Goal: Task Accomplishment & Management: Manage account settings

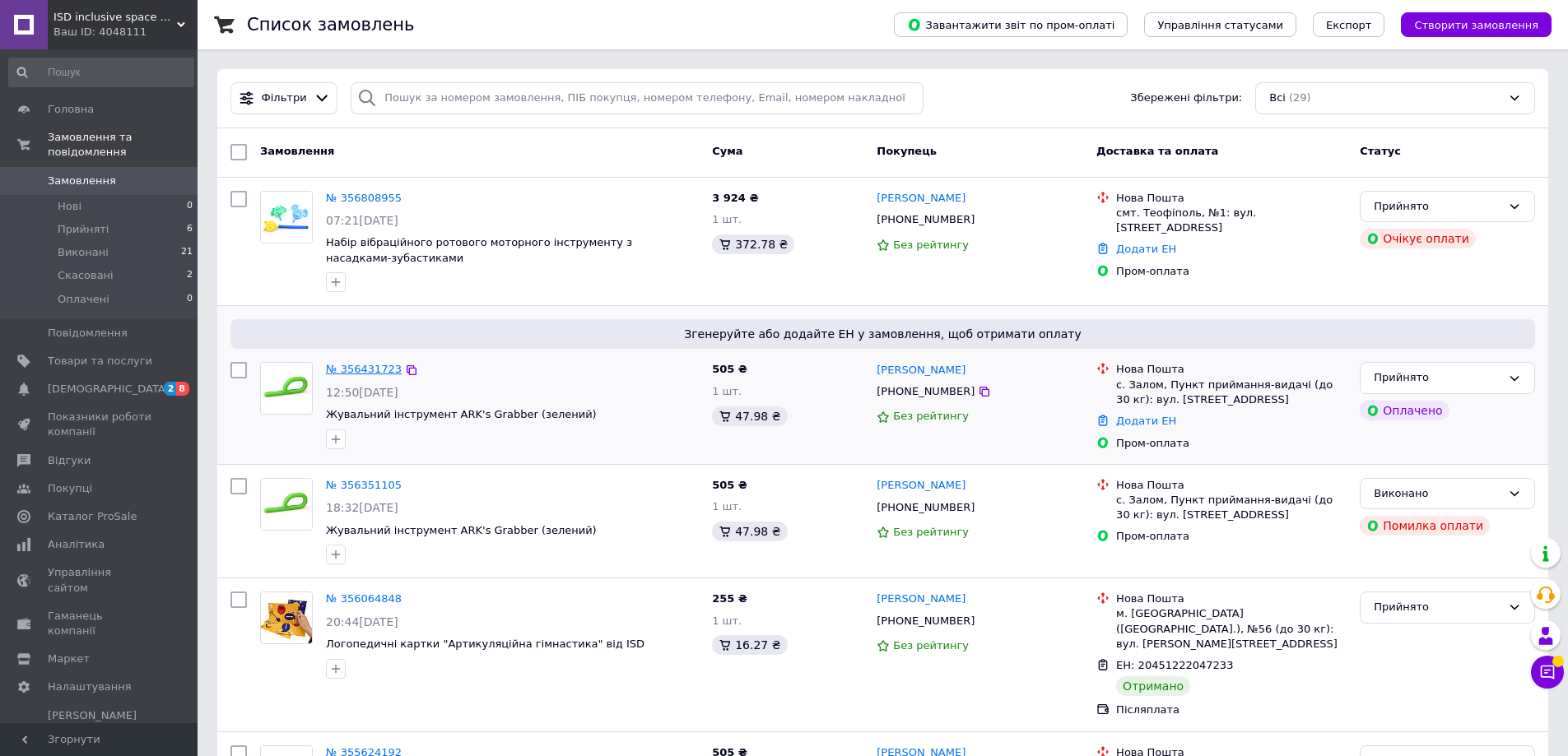
click at [358, 372] on link "№ 356431723" at bounding box center [364, 369] width 76 height 12
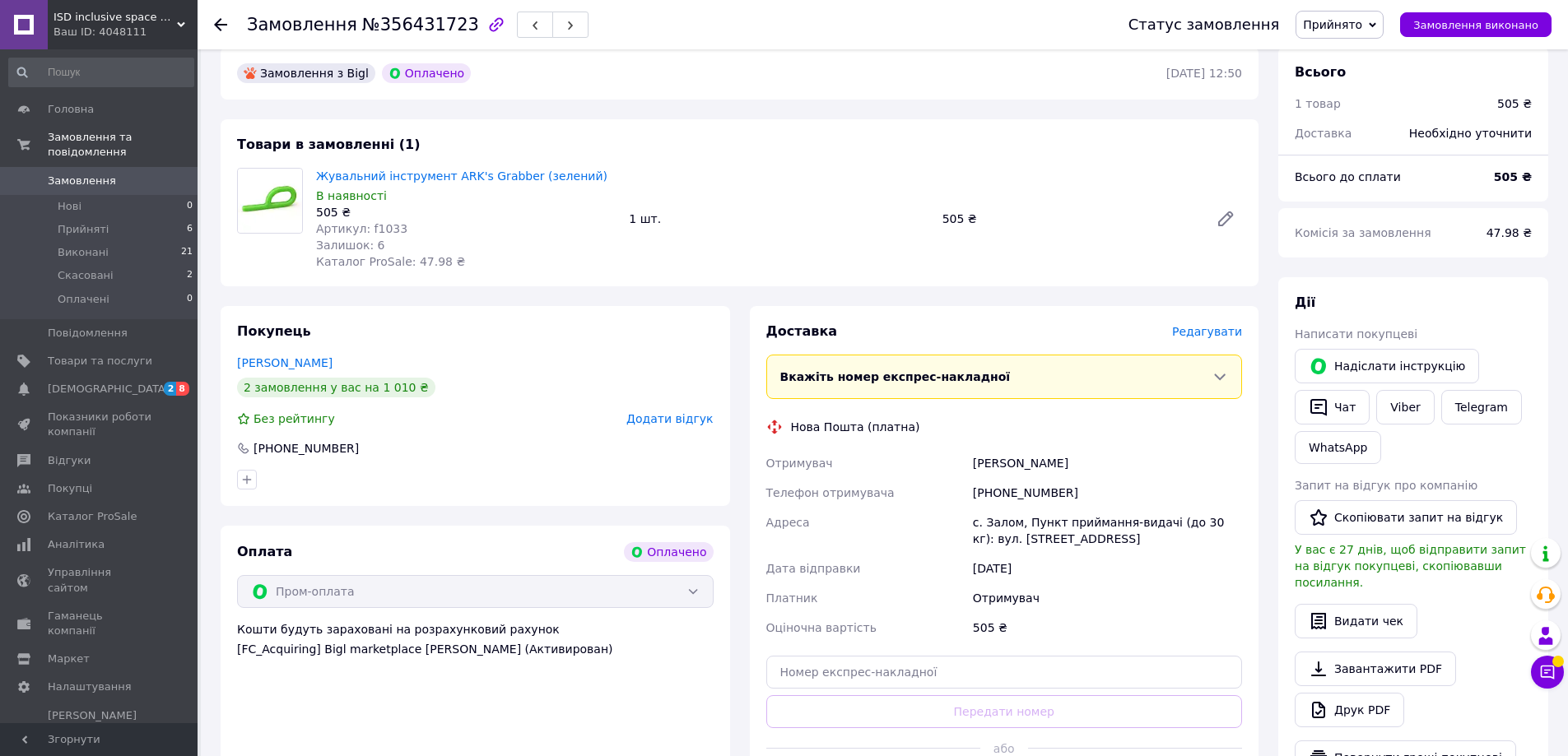
scroll to position [494, 0]
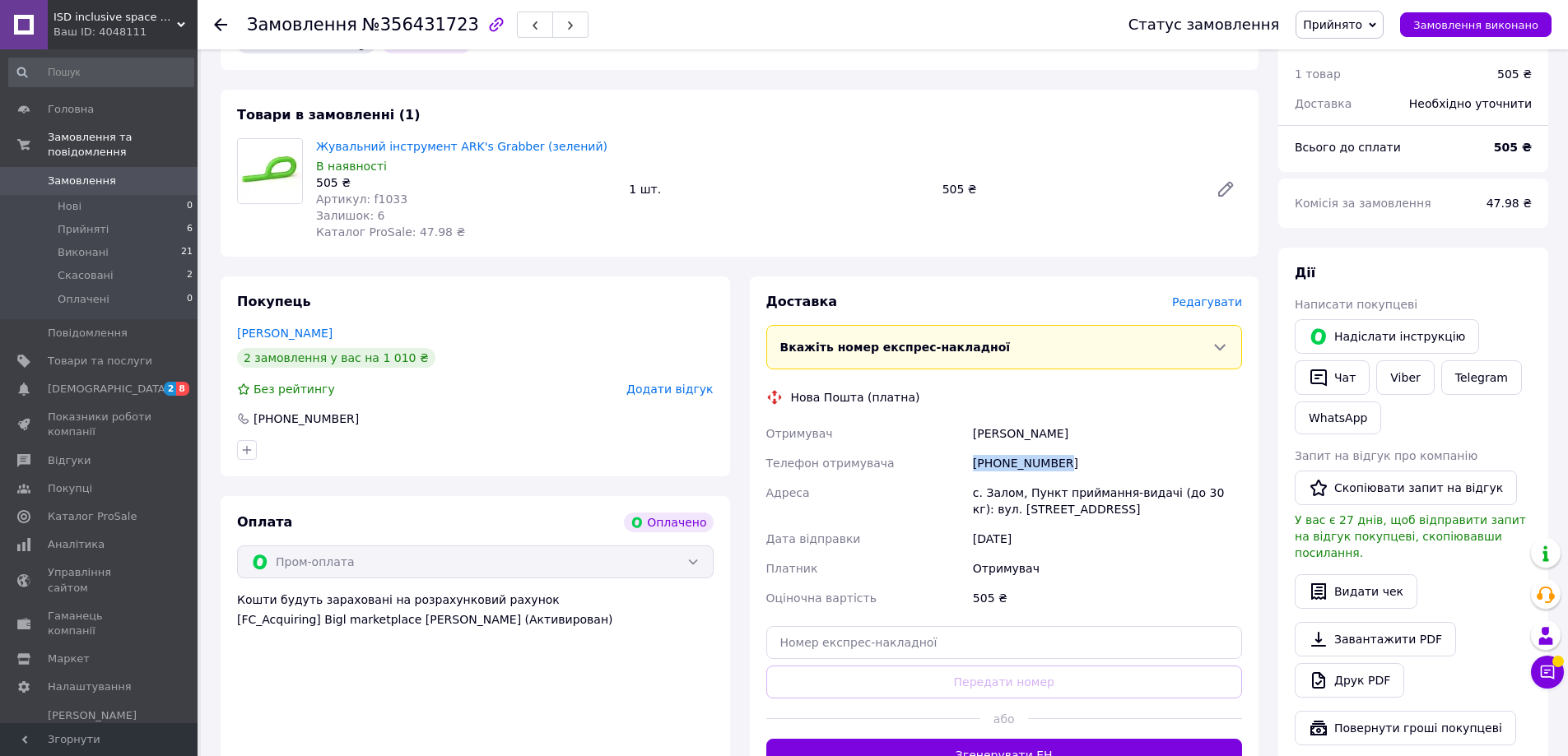
drag, startPoint x: 1062, startPoint y: 450, endPoint x: 974, endPoint y: 451, distance: 88.0
click at [974, 451] on div "[PHONE_NUMBER]" at bounding box center [1107, 464] width 276 height 29
copy div "[PHONE_NUMBER]"
drag, startPoint x: 973, startPoint y: 417, endPoint x: 1008, endPoint y: 420, distance: 35.1
click at [1008, 420] on div "[PERSON_NAME]" at bounding box center [1107, 433] width 276 height 29
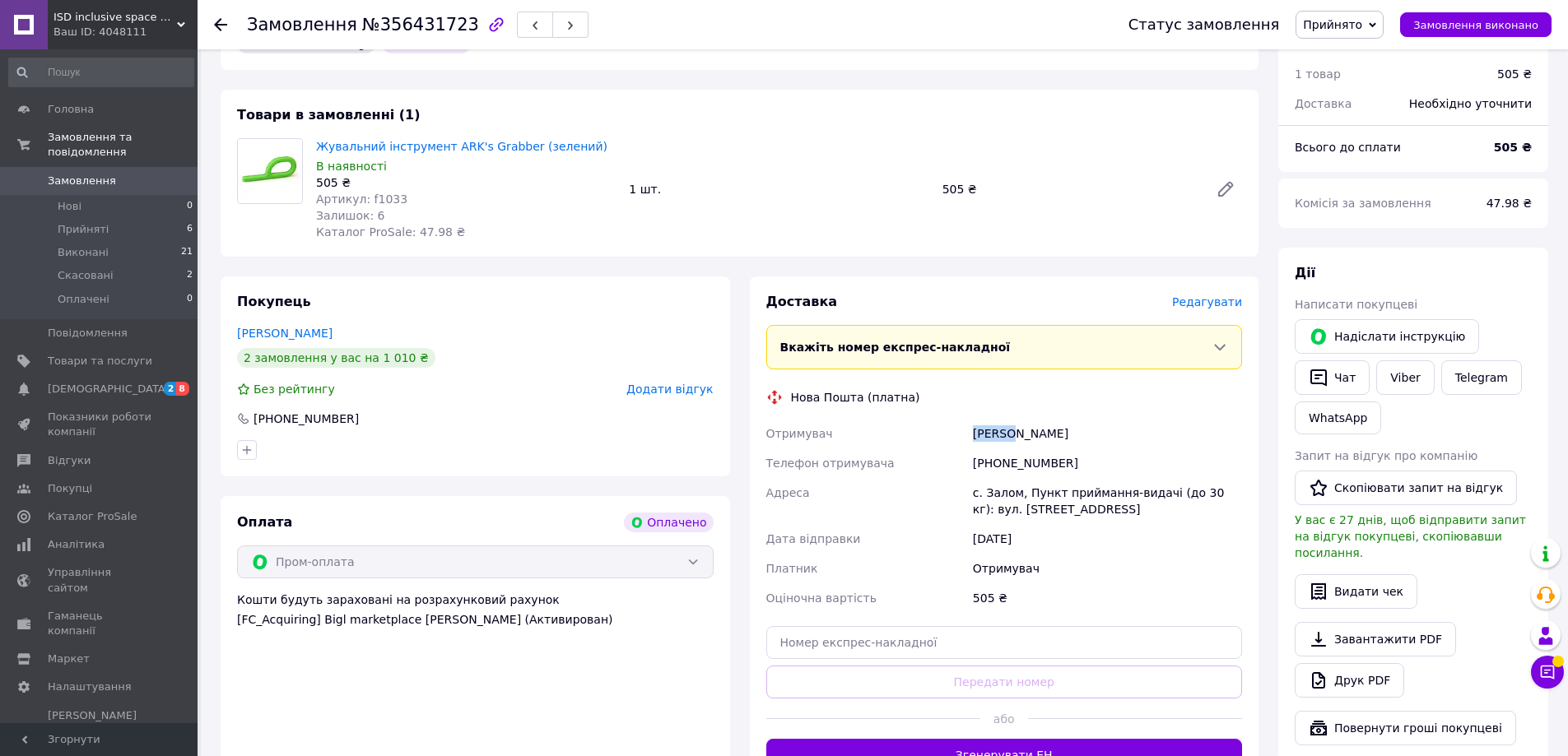
copy div "[PERSON_NAME]"
drag, startPoint x: 371, startPoint y: 29, endPoint x: 450, endPoint y: 33, distance: 79.1
click at [450, 33] on span "№356431723" at bounding box center [420, 24] width 117 height 20
copy span "356431723"
click at [225, 24] on use at bounding box center [220, 24] width 13 height 13
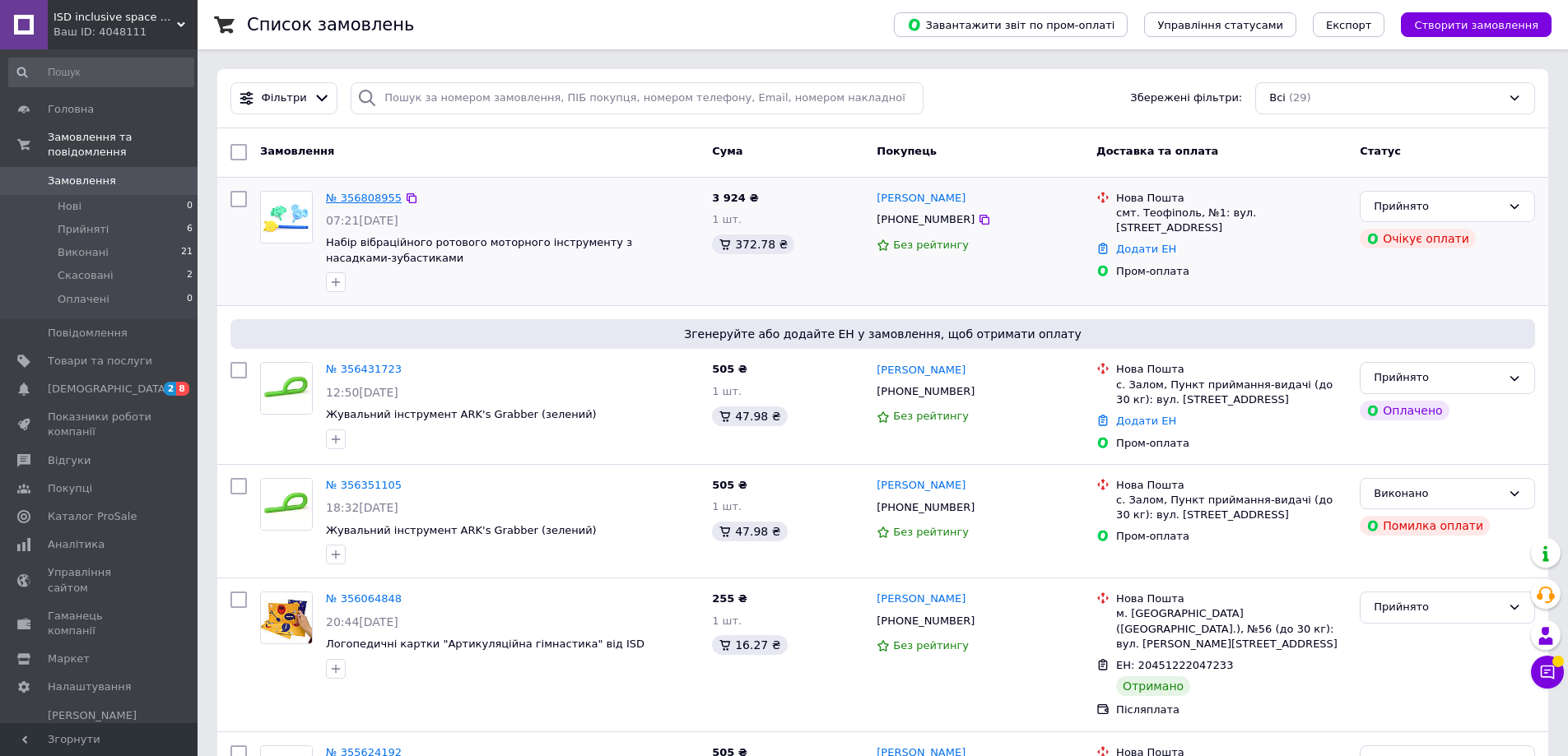
click at [369, 202] on link "№ 356808955" at bounding box center [364, 198] width 76 height 12
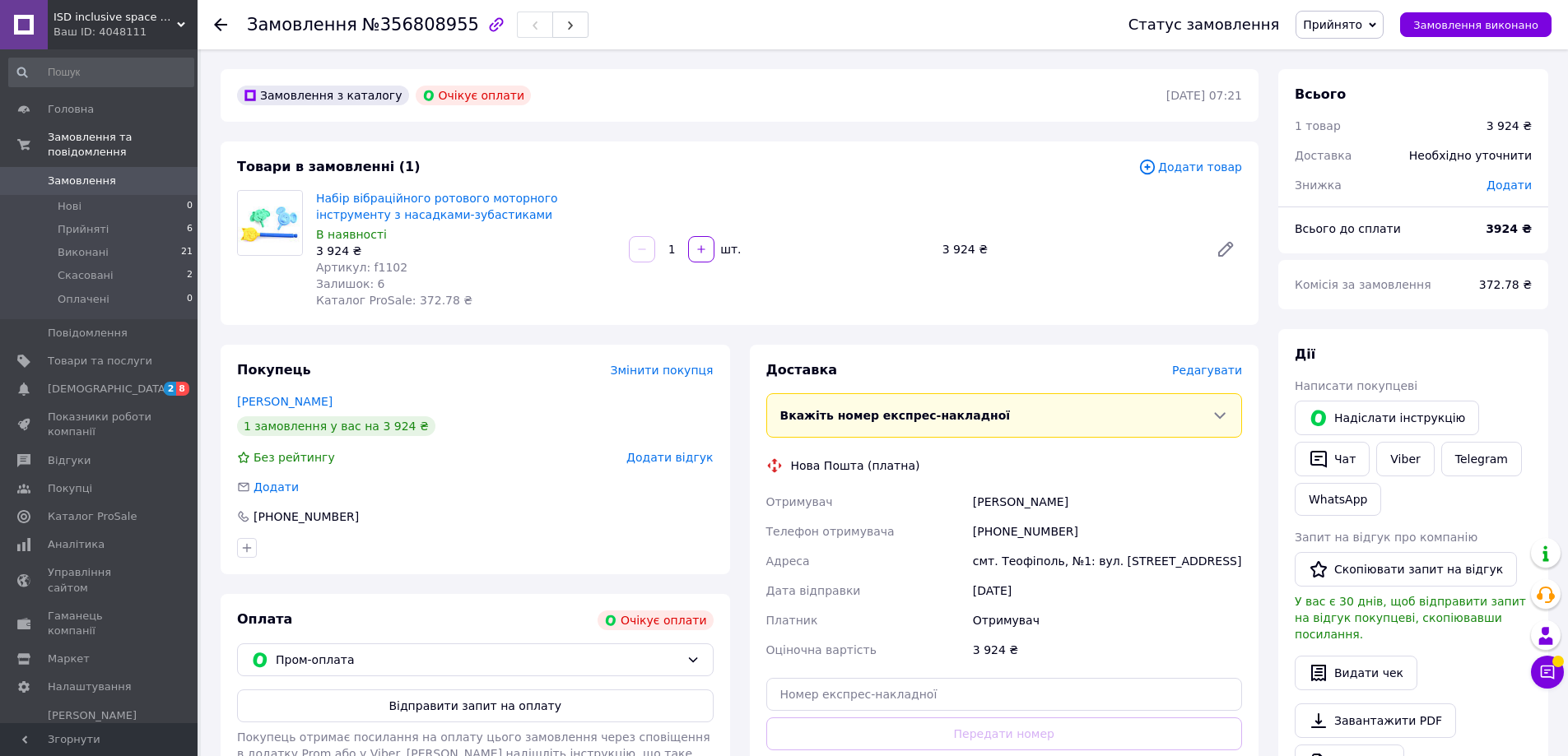
click at [486, 22] on icon "button" at bounding box center [496, 24] width 20 height 20
drag, startPoint x: 372, startPoint y: 28, endPoint x: 448, endPoint y: 29, distance: 76.0
click at [448, 29] on span "№356808955" at bounding box center [420, 24] width 117 height 20
copy span "356808955"
click at [221, 21] on icon at bounding box center [220, 24] width 13 height 13
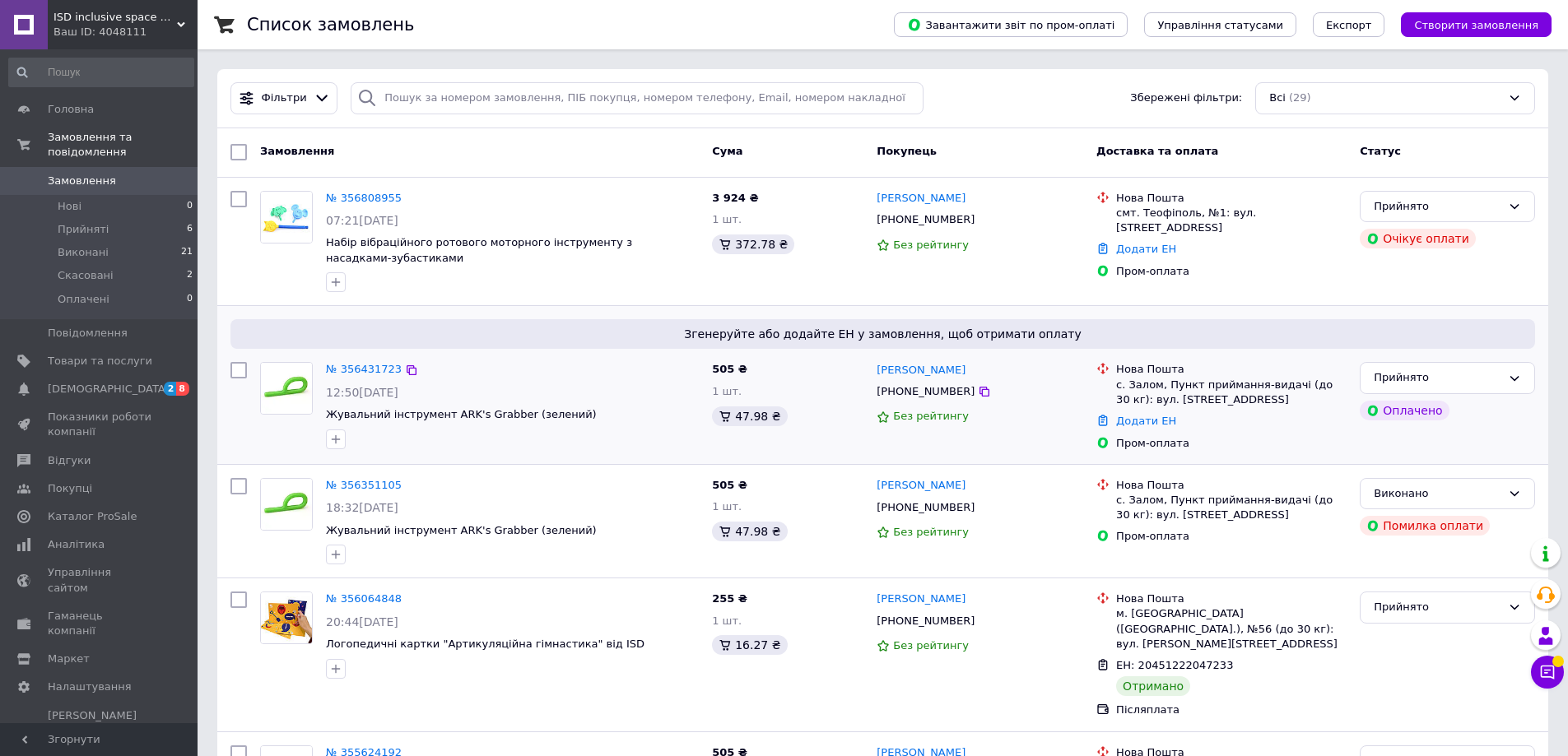
click at [582, 405] on div "№ 356431723 12:50[DATE] Жувальний інструмент ARK's Grabber (зелений)" at bounding box center [512, 405] width 386 height 99
click at [362, 374] on link "№ 356431723" at bounding box center [364, 369] width 76 height 12
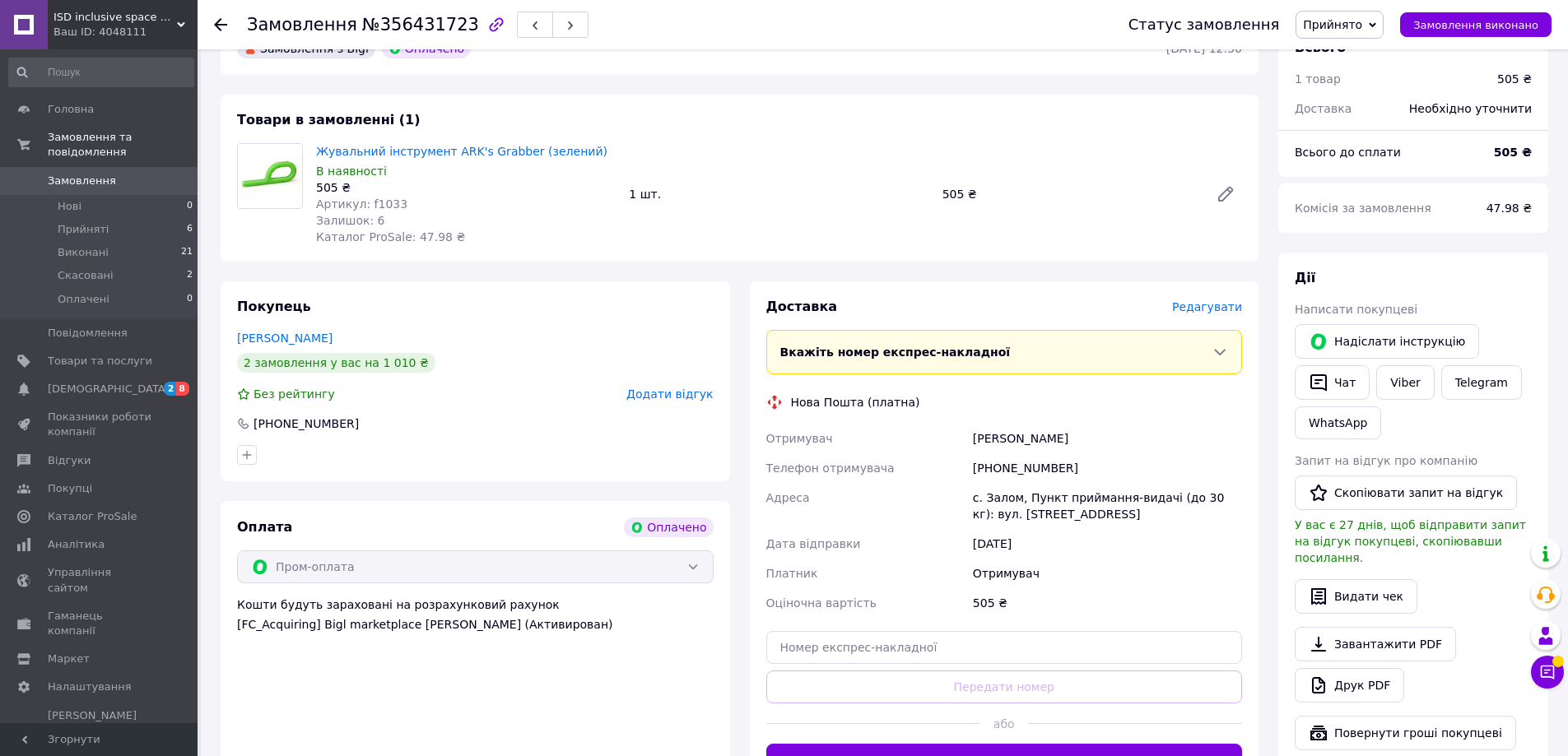
scroll to position [658, 0]
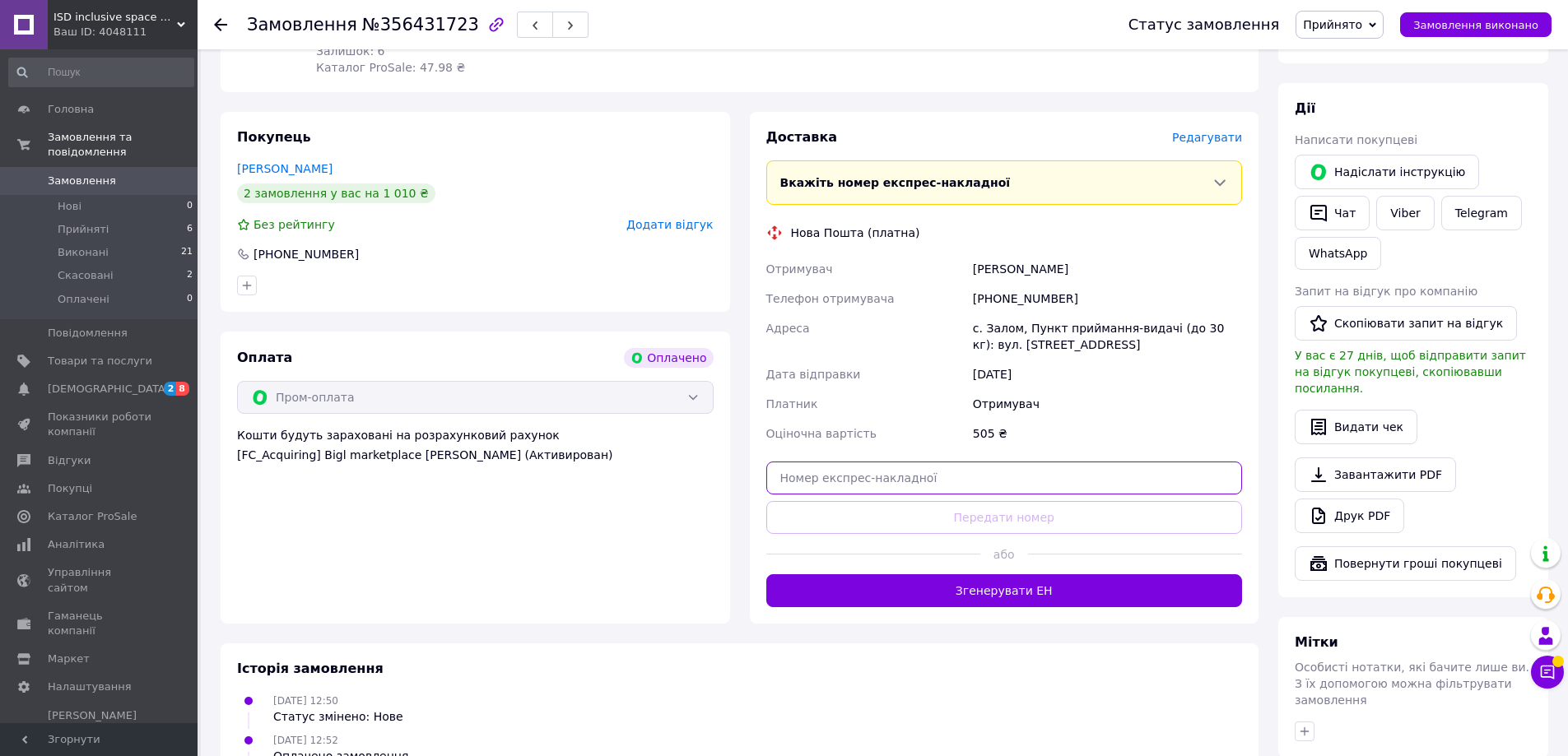
click at [919, 466] on input "text" at bounding box center [1004, 478] width 477 height 33
paste input "20451225162532"
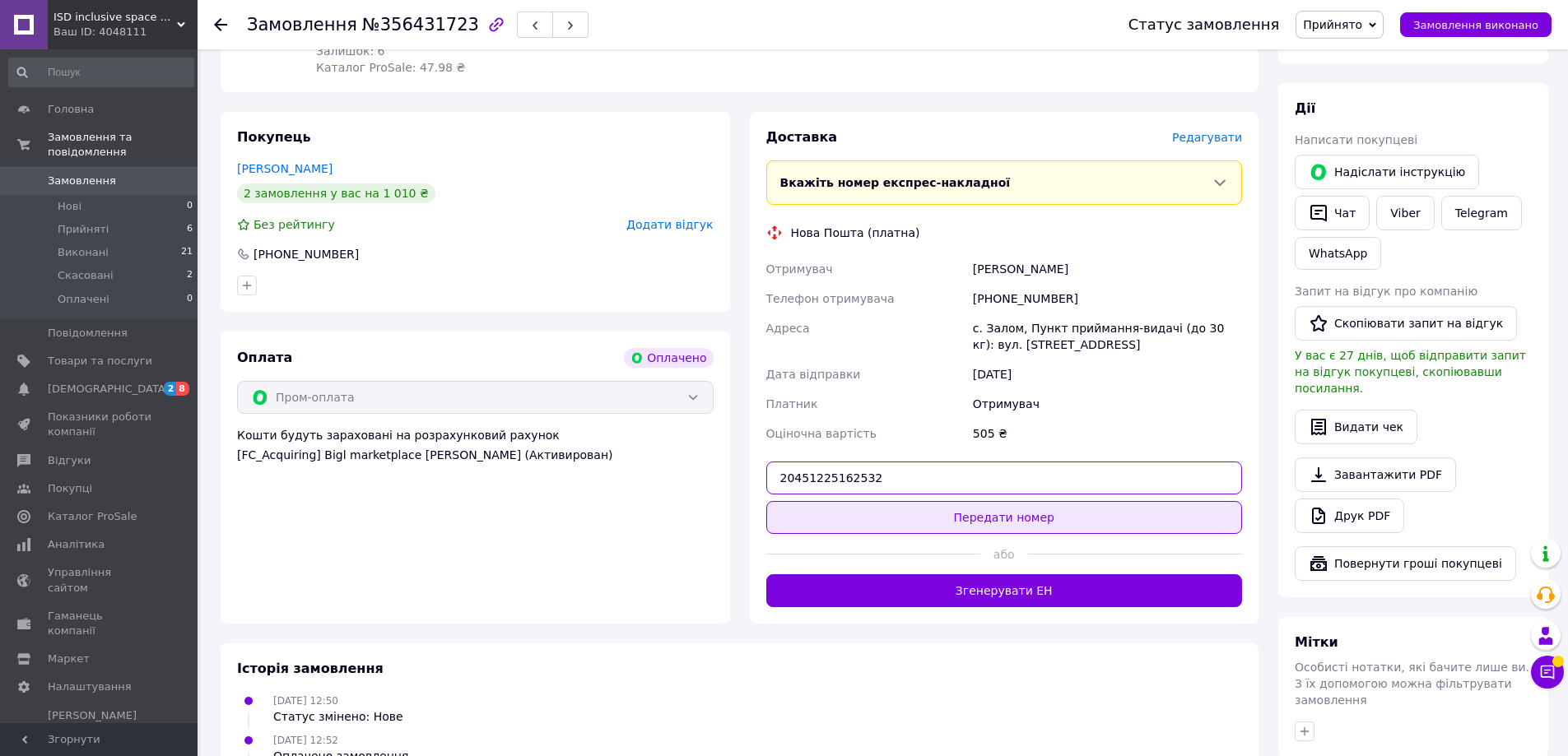
type input "20451225162532"
click at [944, 503] on button "Передати номер" at bounding box center [1004, 517] width 477 height 33
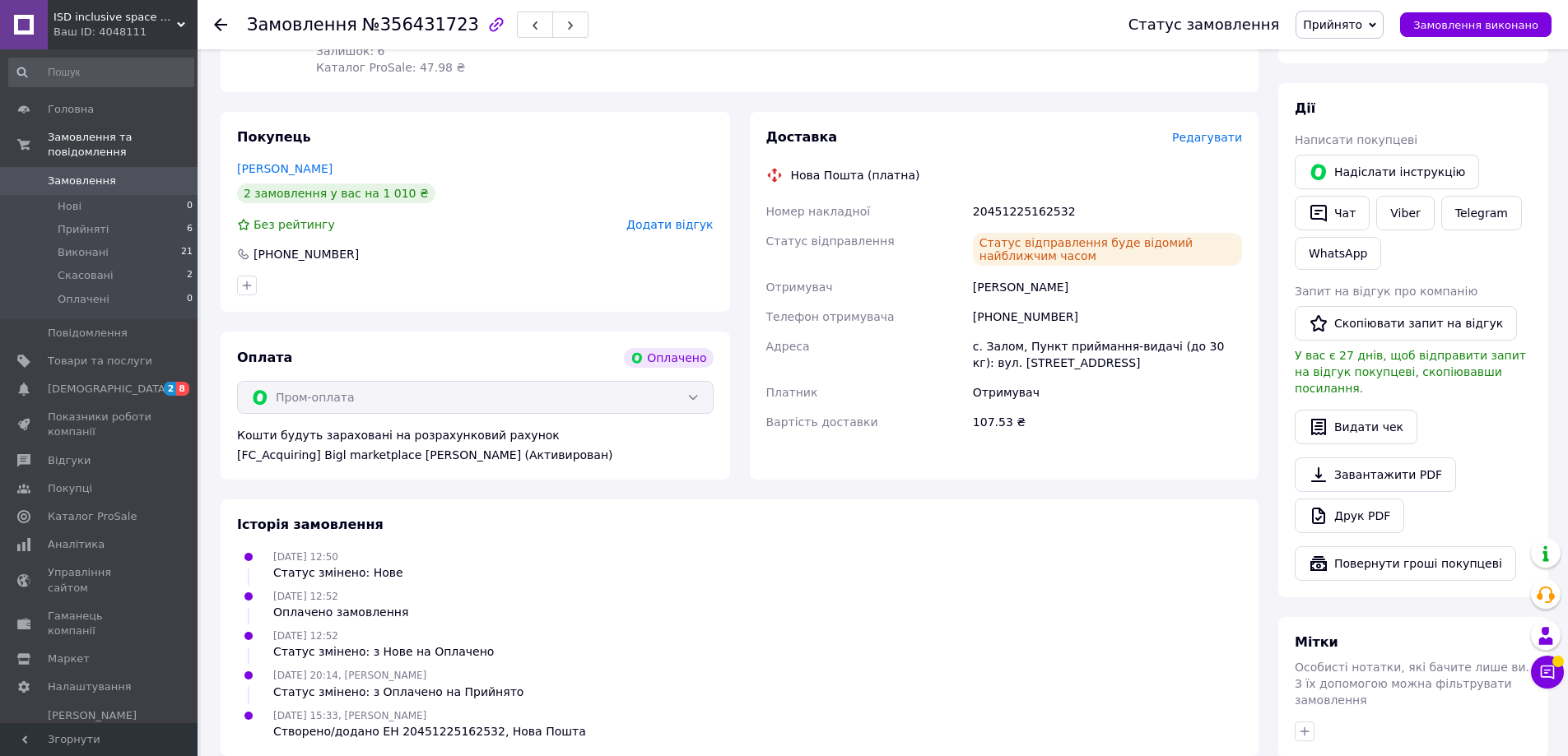
click at [221, 16] on div at bounding box center [230, 24] width 33 height 49
click at [224, 22] on icon at bounding box center [220, 24] width 13 height 13
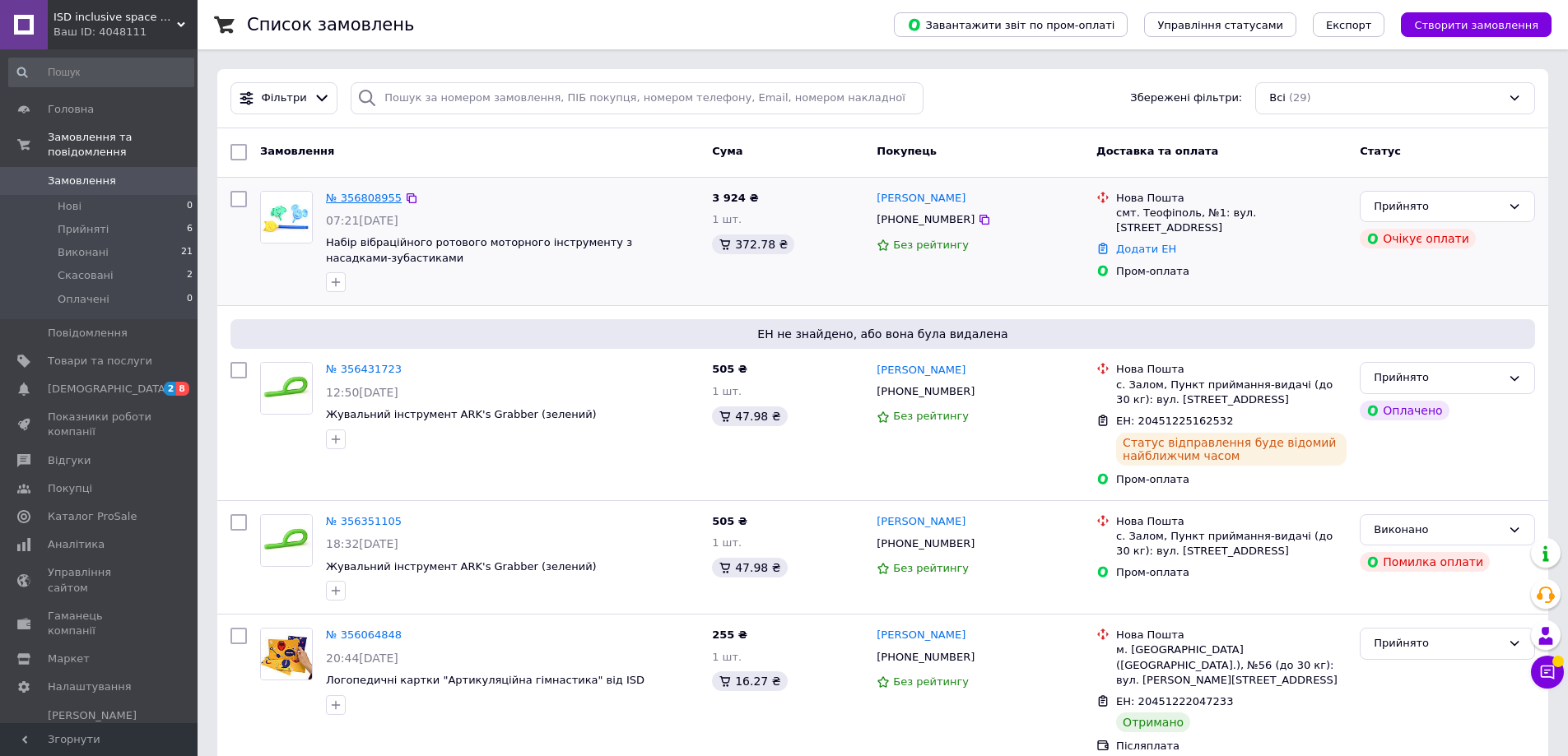
click at [359, 197] on link "№ 356808955" at bounding box center [364, 198] width 76 height 12
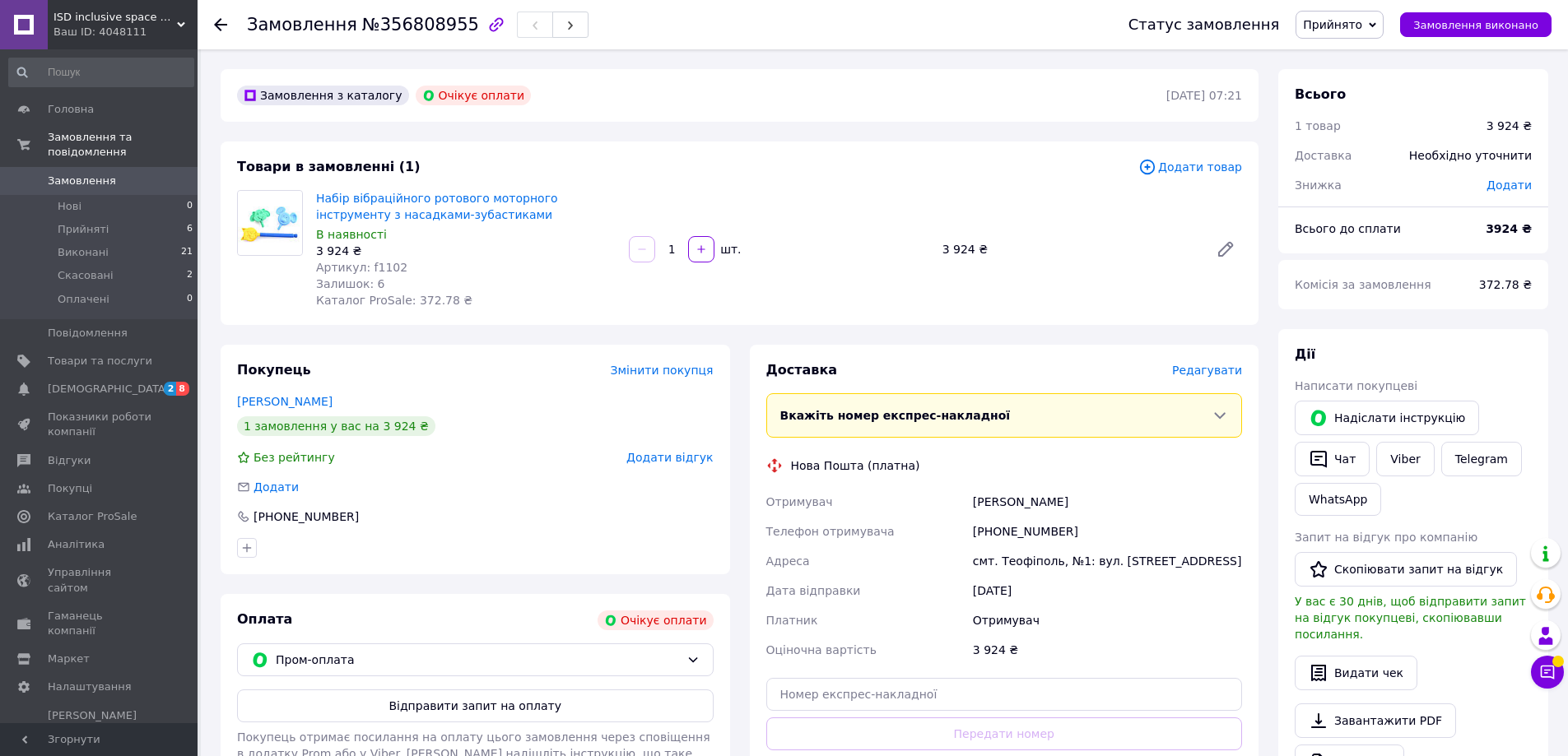
click at [224, 22] on icon at bounding box center [220, 24] width 13 height 13
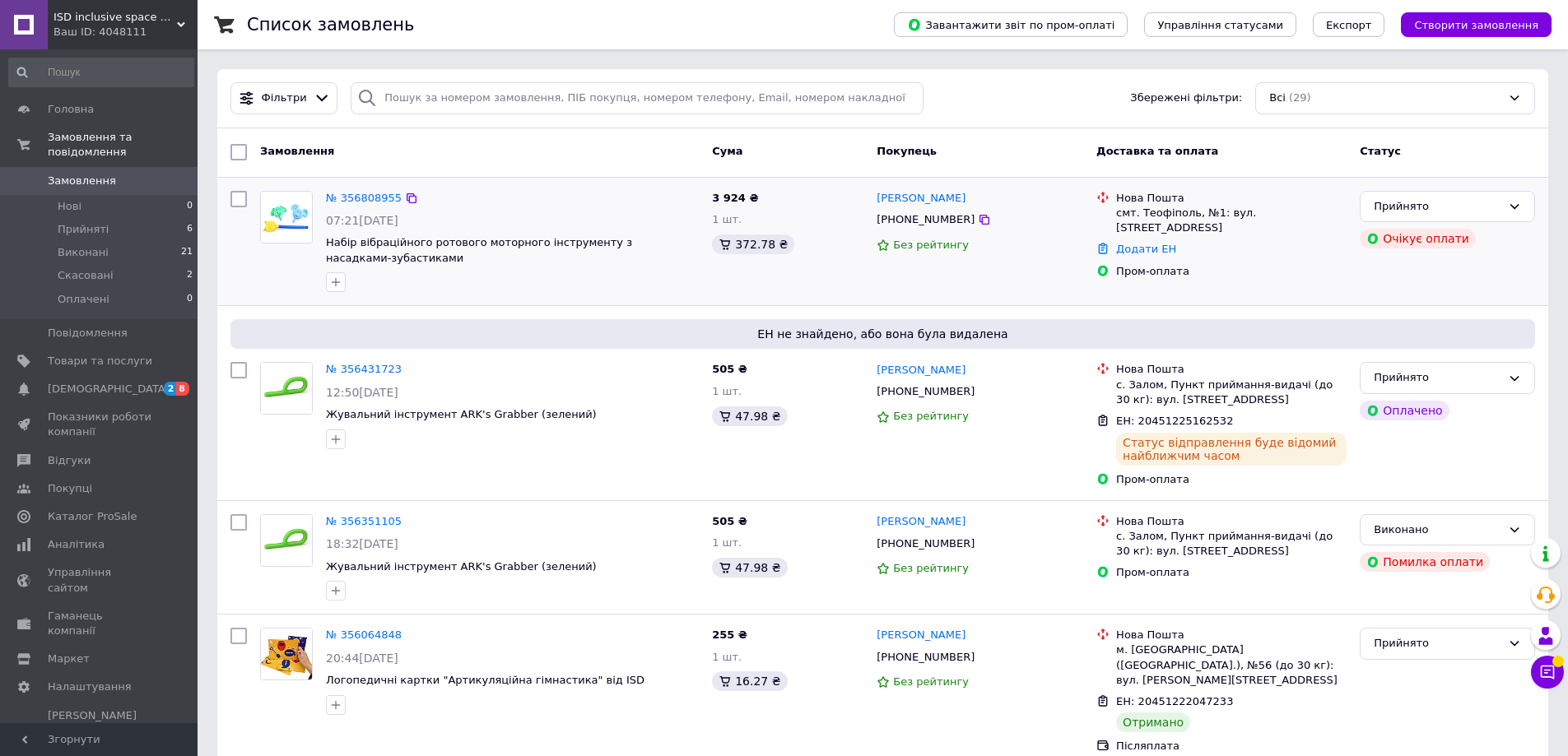
click at [1362, 284] on div "Прийнято Очікує оплати" at bounding box center [1447, 241] width 189 height 115
click at [368, 199] on link "№ 356808955" at bounding box center [364, 198] width 76 height 12
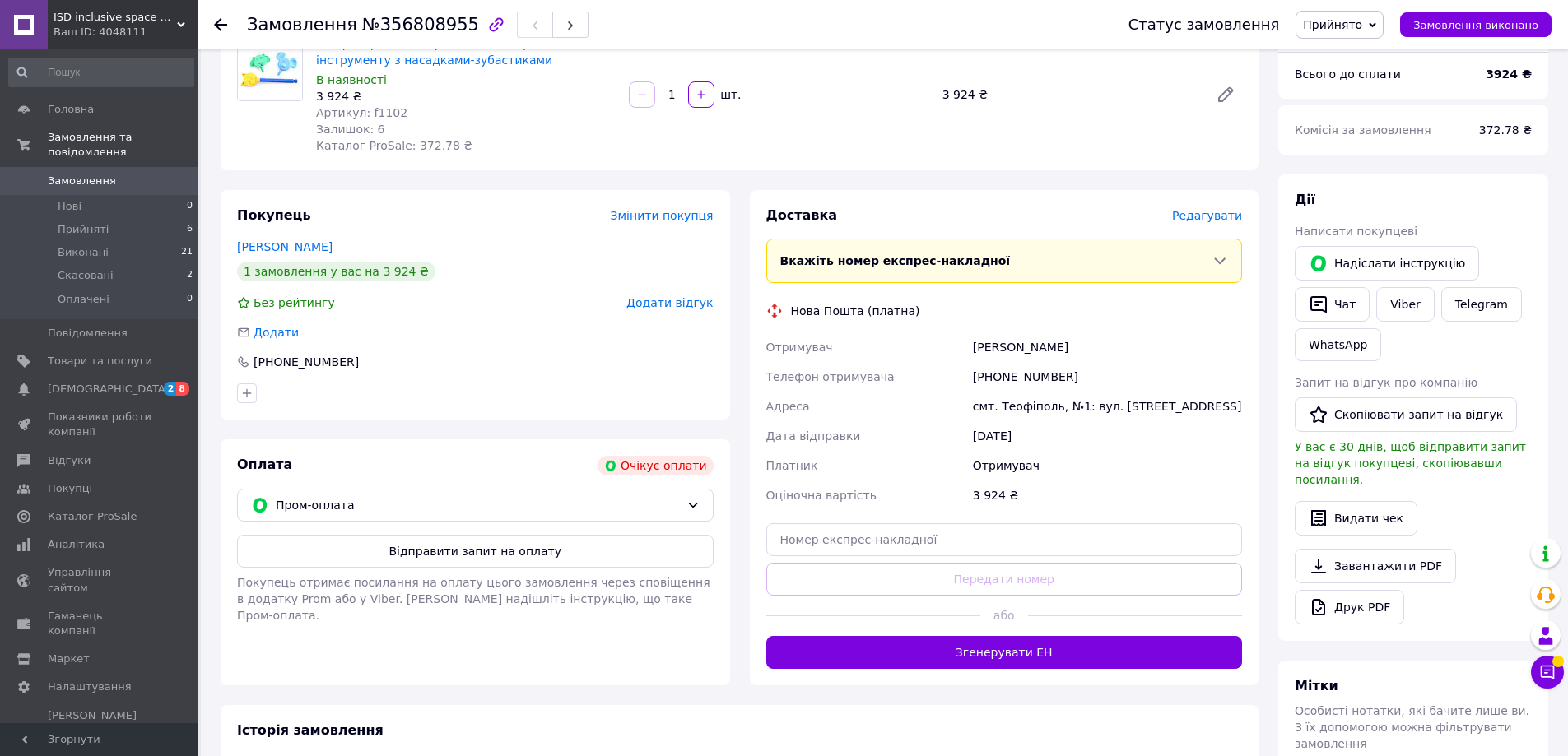
scroll to position [164, 0]
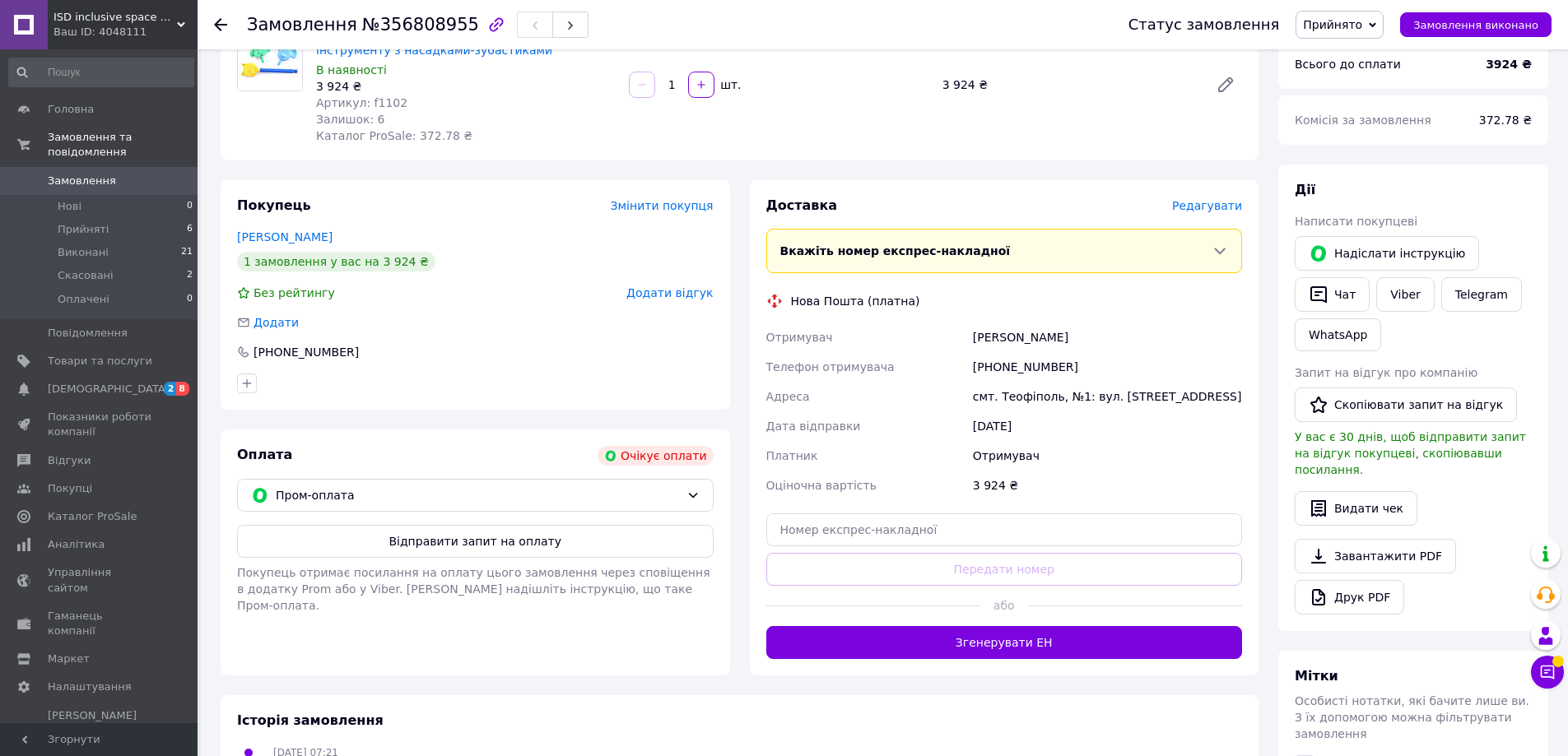
click at [221, 170] on div "Замовлення з каталогу Очікує оплати [DATE] 07:21 Товари в замовленні (1) Додати…" at bounding box center [739, 467] width 1058 height 1125
click at [551, 543] on button "Відправити запит на оплату" at bounding box center [475, 541] width 477 height 33
click at [687, 498] on icon at bounding box center [693, 495] width 13 height 13
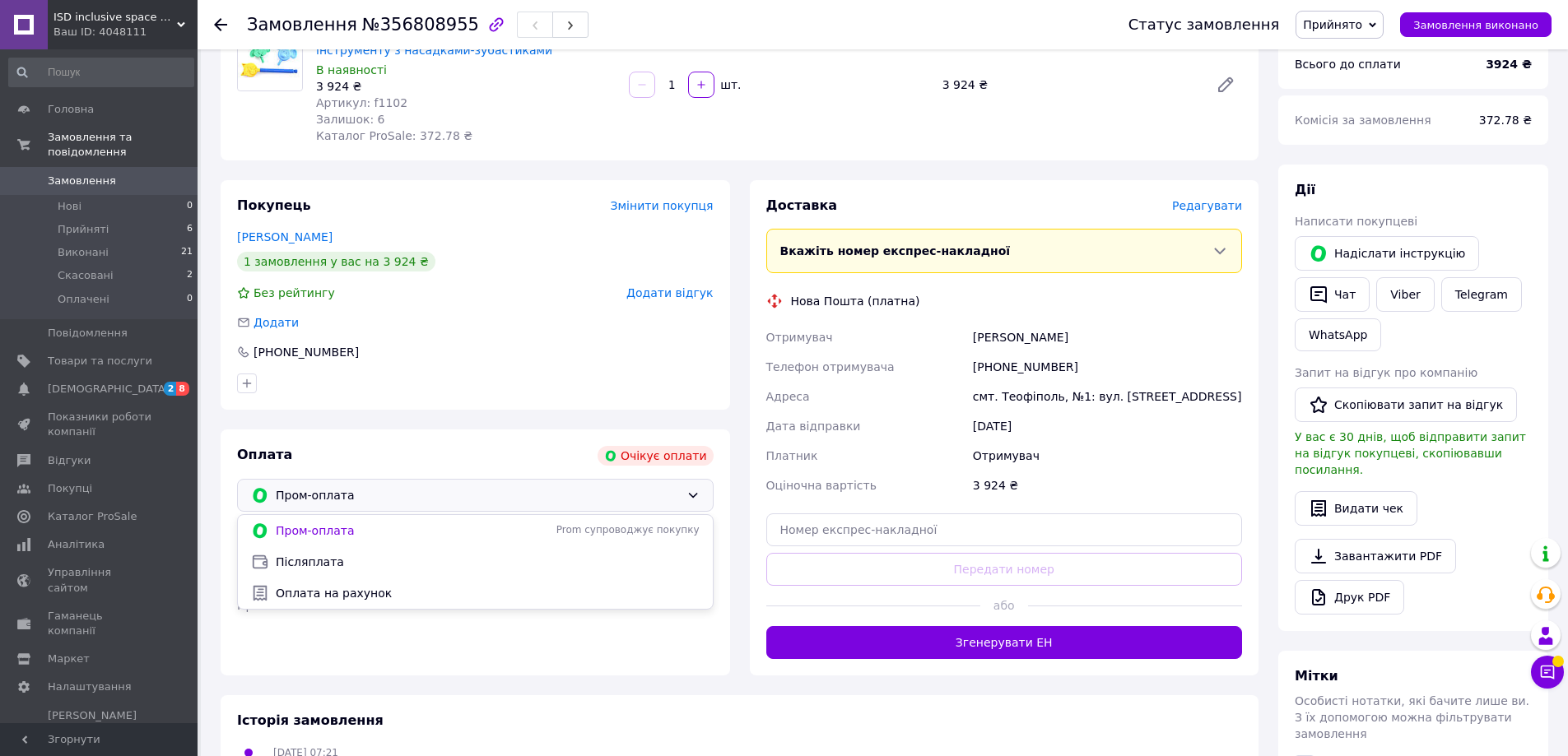
click at [688, 657] on div "Оплата Очікує оплати Пром-оплата Пром-оплата Prom супроводжує покупку Післяплат…" at bounding box center [475, 553] width 509 height 247
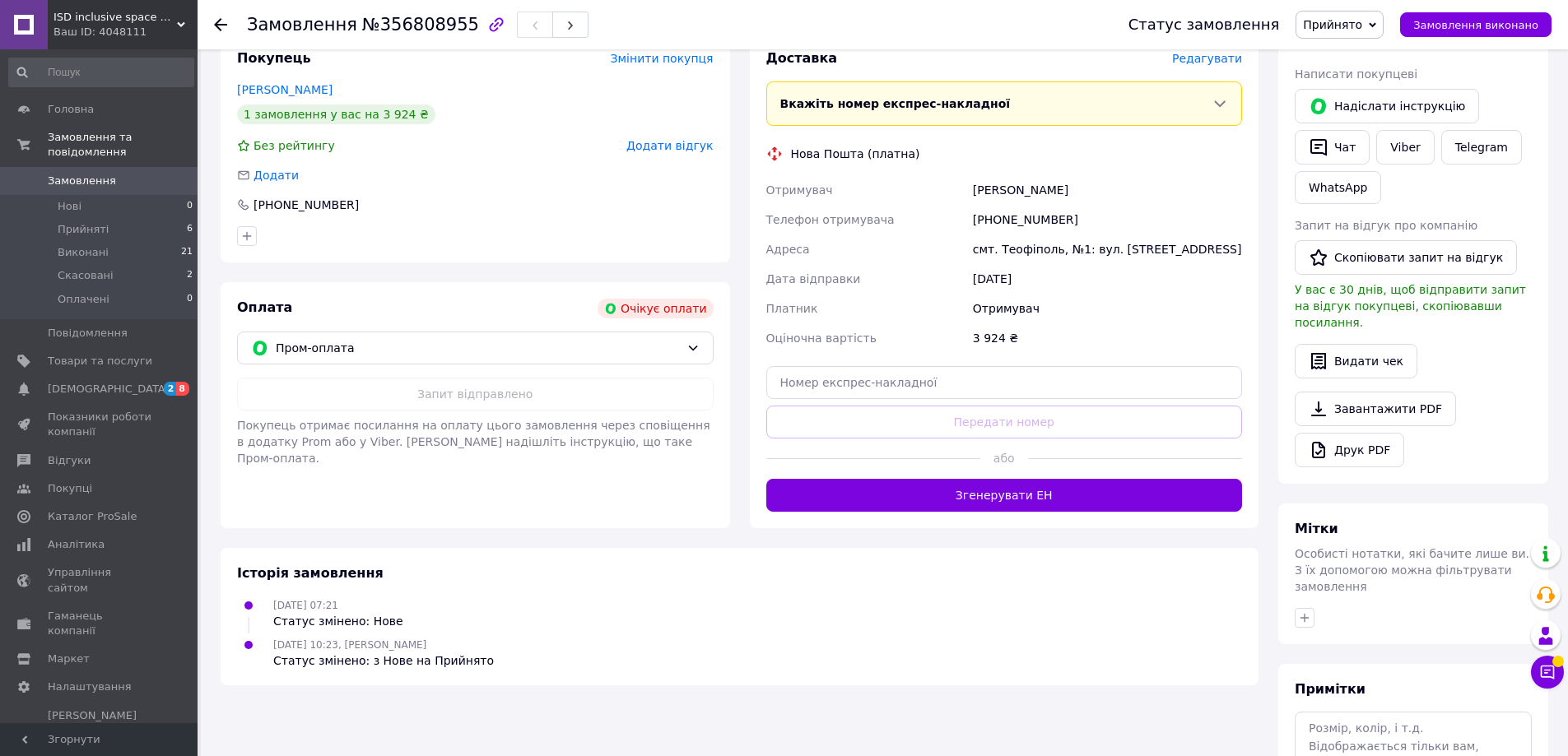
scroll to position [330, 0]
